Goal: Transaction & Acquisition: Purchase product/service

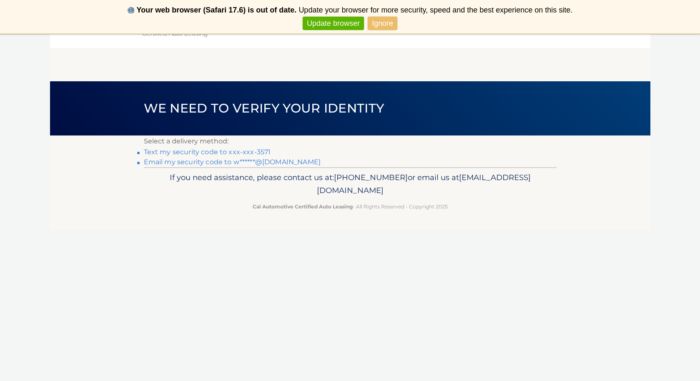
click at [254, 151] on link "Text my security code to xxx-xxx-3571" at bounding box center [207, 152] width 127 height 8
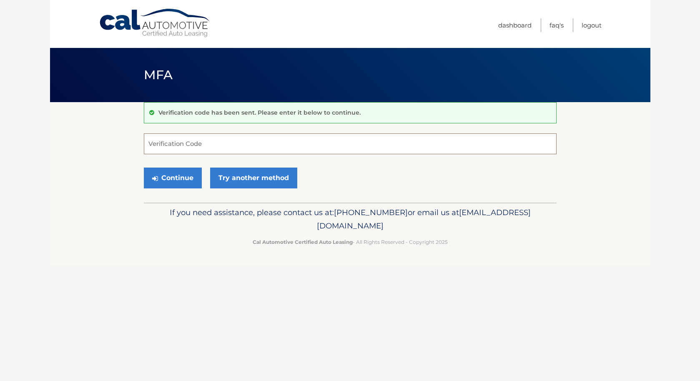
click at [241, 147] on input "Verification Code" at bounding box center [350, 143] width 413 height 21
type input "7611827"
click at [144, 175] on button "Continue" at bounding box center [173, 178] width 58 height 21
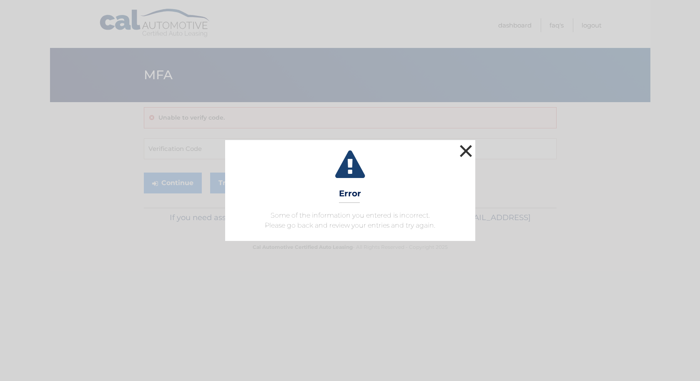
click at [468, 156] on button "×" at bounding box center [466, 151] width 17 height 17
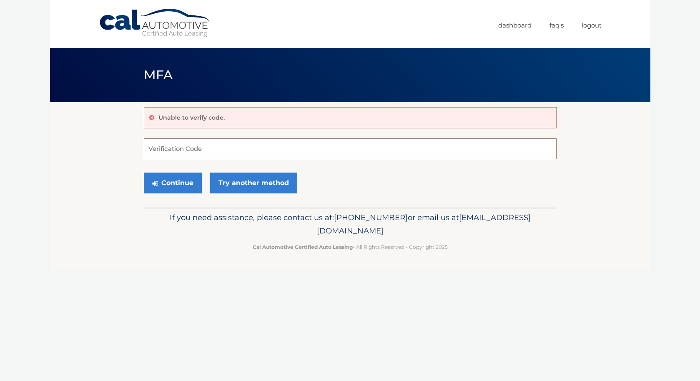
click at [179, 151] on input "Verification Code" at bounding box center [350, 148] width 413 height 21
type input "761827"
click at [171, 183] on button "Continue" at bounding box center [173, 183] width 58 height 21
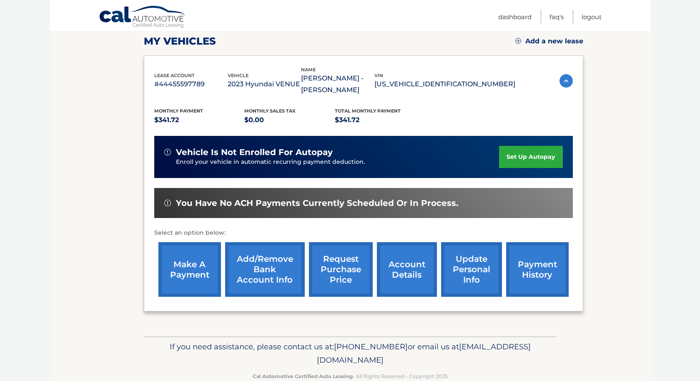
scroll to position [121, 1]
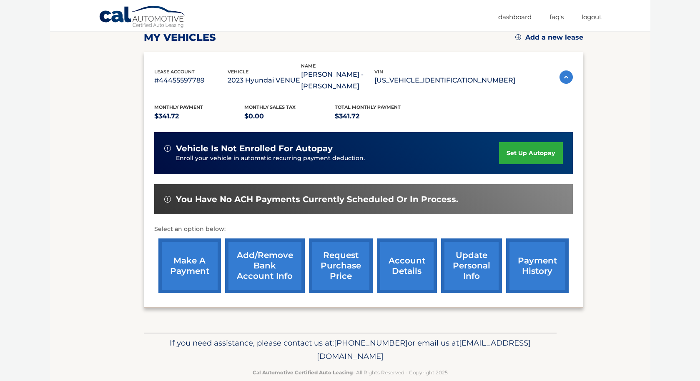
click at [182, 277] on link "make a payment" at bounding box center [189, 266] width 63 height 55
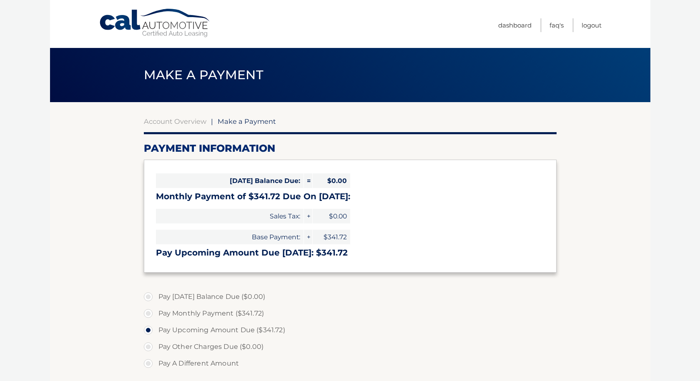
select select "MmI1OTFjZDgtNWEyMC00YjZlLTkwM2EtYzBkNmRkNDM5NGIy"
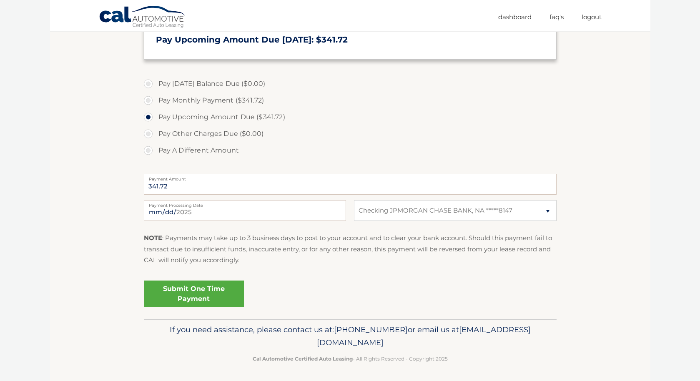
scroll to position [213, 0]
click at [207, 292] on link "Submit One Time Payment" at bounding box center [194, 294] width 100 height 27
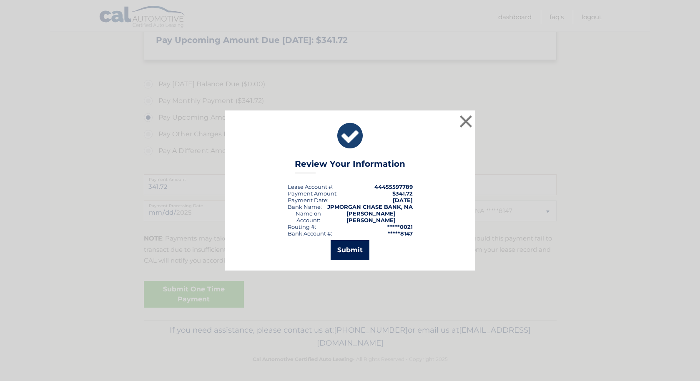
click at [349, 259] on button "Submit" at bounding box center [350, 250] width 39 height 20
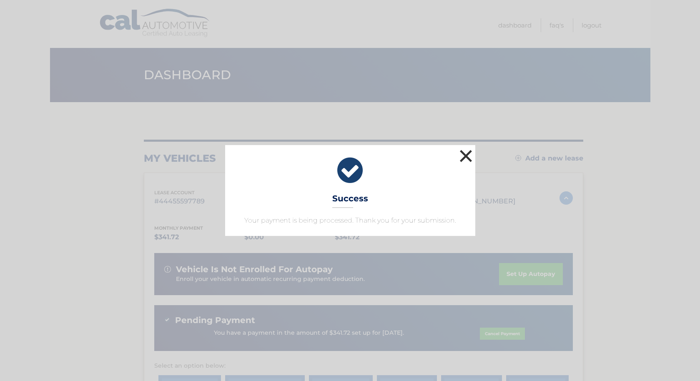
click at [464, 158] on button "×" at bounding box center [466, 156] width 17 height 17
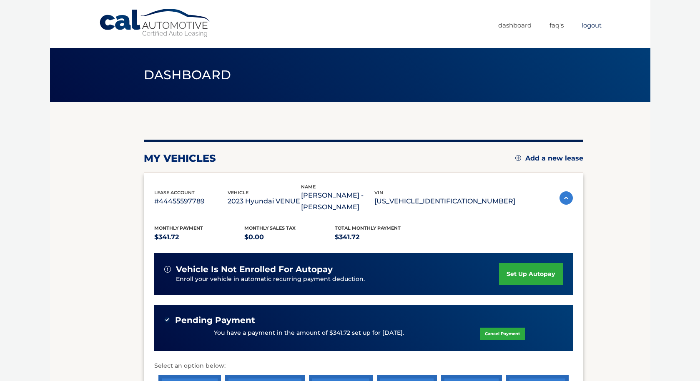
click at [598, 25] on link "Logout" at bounding box center [592, 25] width 20 height 14
